Goal: Information Seeking & Learning: Find specific fact

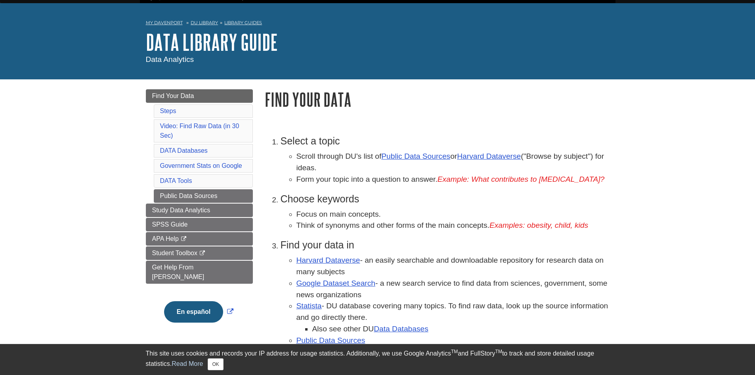
scroll to position [40, 0]
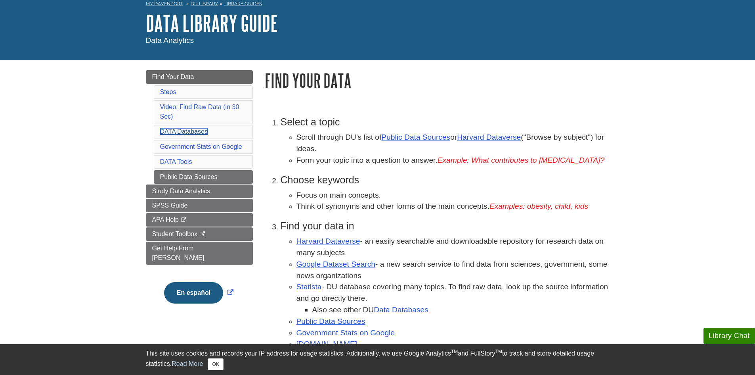
click at [207, 132] on link "DATA Databases" at bounding box center [184, 131] width 48 height 7
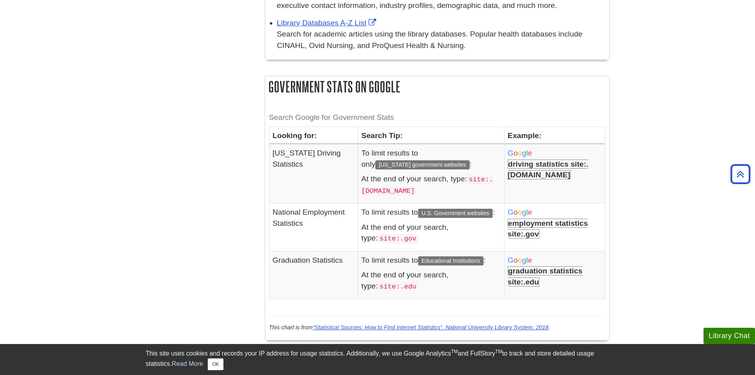
scroll to position [865, 0]
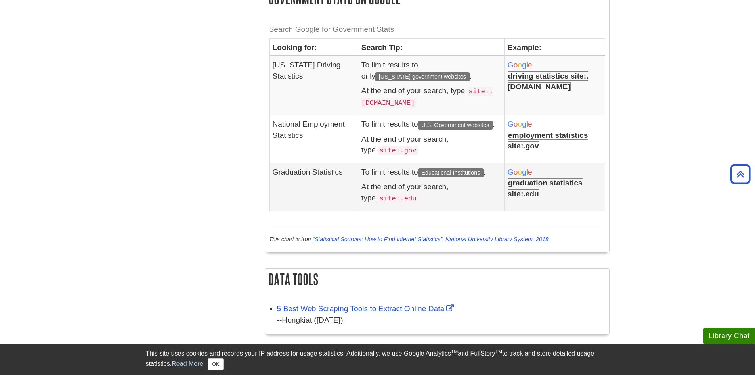
click at [545, 182] on b "graduation statistics site:.edu" at bounding box center [545, 188] width 75 height 20
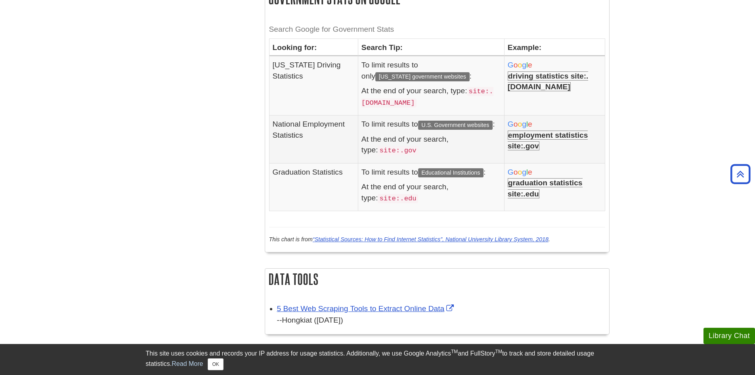
click at [378, 146] on code "site:.gov" at bounding box center [398, 150] width 40 height 9
click at [436, 126] on span "U.S. Government websites" at bounding box center [455, 125] width 75 height 9
click at [337, 131] on td "National Employment Statistics" at bounding box center [313, 139] width 89 height 48
click at [336, 131] on td "National Employment Statistics" at bounding box center [313, 139] width 89 height 48
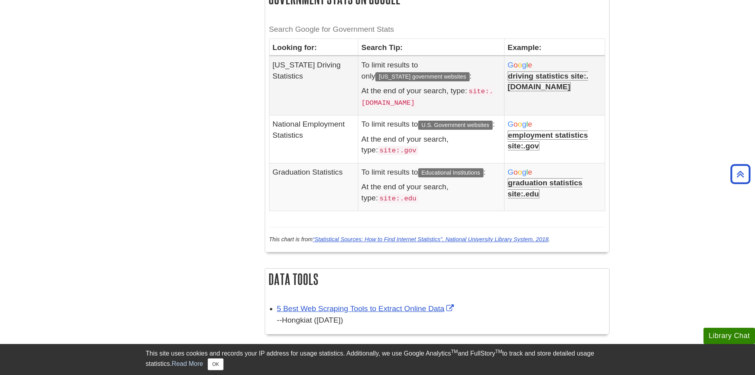
click at [399, 75] on span "[US_STATE] government websites" at bounding box center [423, 76] width 94 height 9
click at [548, 84] on b "driving statistics site:.[DOMAIN_NAME]" at bounding box center [548, 81] width 81 height 20
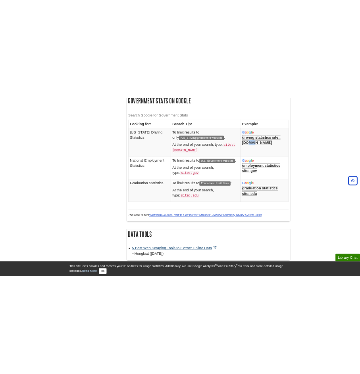
scroll to position [785, 0]
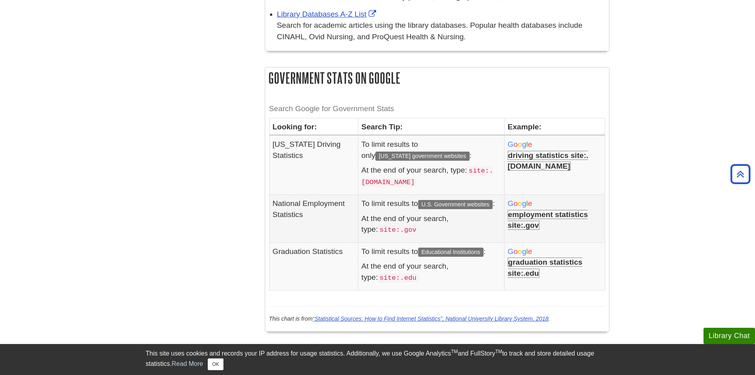
click at [454, 203] on span "U.S. Government websites" at bounding box center [455, 204] width 75 height 9
click at [522, 210] on b "employment statistics site:.gov" at bounding box center [548, 220] width 81 height 20
drag, startPoint x: 515, startPoint y: 215, endPoint x: 534, endPoint y: 221, distance: 20.3
click at [534, 221] on b "employment statistics site:.gov" at bounding box center [548, 220] width 81 height 20
drag, startPoint x: 514, startPoint y: 229, endPoint x: 523, endPoint y: 247, distance: 20.2
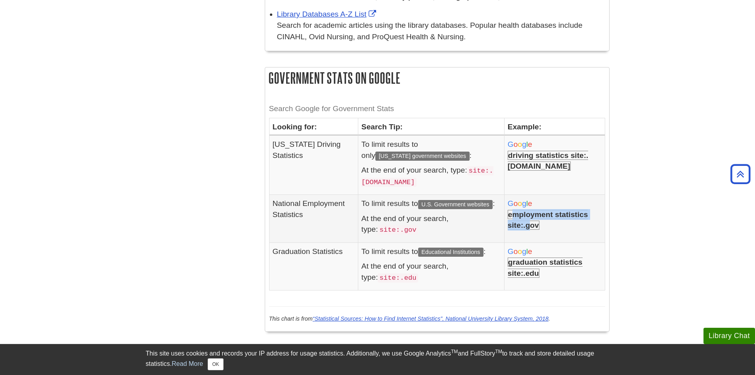
click at [514, 230] on td "G o o g l e employment statistics site:.gov" at bounding box center [554, 219] width 101 height 48
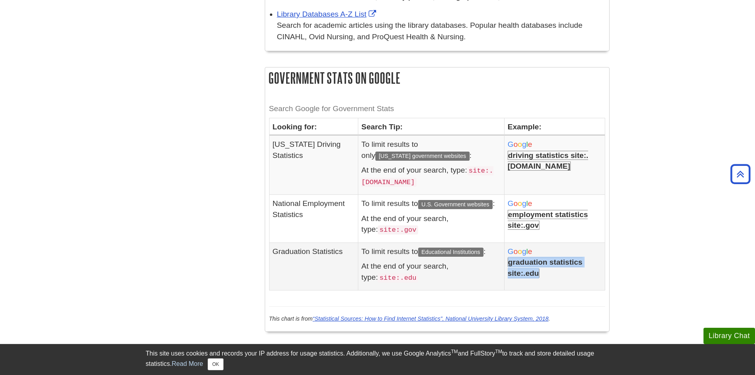
drag, startPoint x: 513, startPoint y: 260, endPoint x: 543, endPoint y: 269, distance: 31.5
click at [543, 269] on b "graduation statistics site:.edu" at bounding box center [545, 267] width 75 height 20
copy b "graduation statistics site:.edu"
